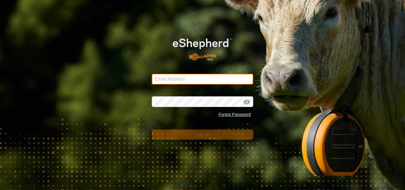
type input "[DOMAIN_NAME][EMAIL_ADDRESS][DOMAIN_NAME]"
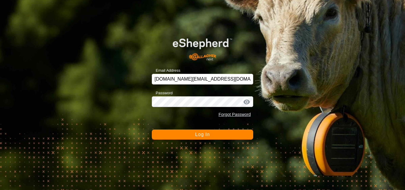
click at [187, 136] on button "Log In" at bounding box center [202, 135] width 101 height 10
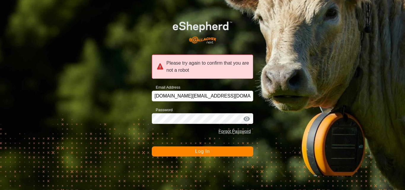
click at [203, 155] on button "Log In" at bounding box center [202, 152] width 101 height 10
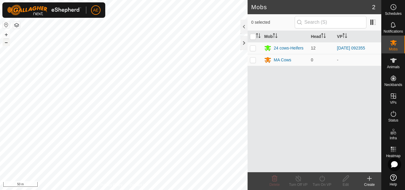
click at [7, 44] on button "–" at bounding box center [6, 42] width 7 height 7
